Goal: Find specific page/section: Find specific page/section

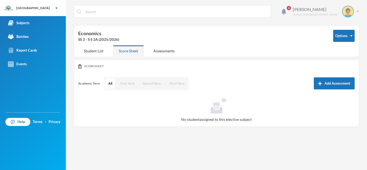
click at [294, 9] on div "Ashaolu Korede korede.ashaolu@greenlandhall.org" at bounding box center [324, 12] width 70 height 12
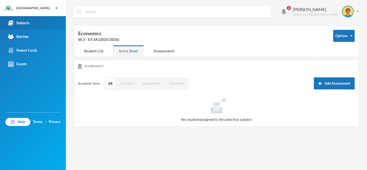
click at [18, 25] on div "Subjects" at bounding box center [18, 23] width 21 height 6
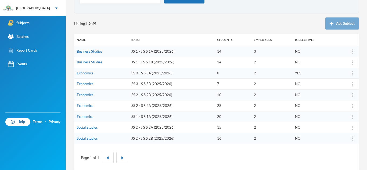
scroll to position [51, 0]
